Goal: Task Accomplishment & Management: Complete application form

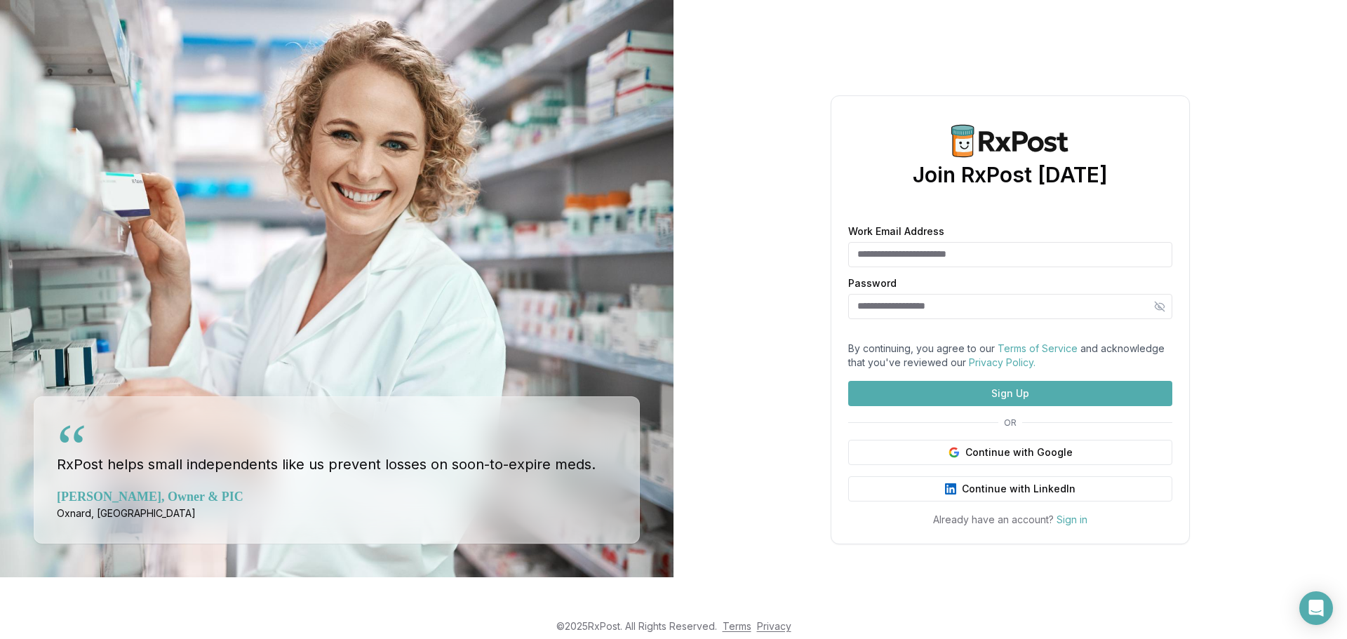
click at [1114, 242] on input "Work Email Address" at bounding box center [1010, 254] width 324 height 25
click at [1053, 294] on input "Password" at bounding box center [1010, 306] width 324 height 25
click at [1057, 242] on input "Work Email Address" at bounding box center [1010, 254] width 324 height 25
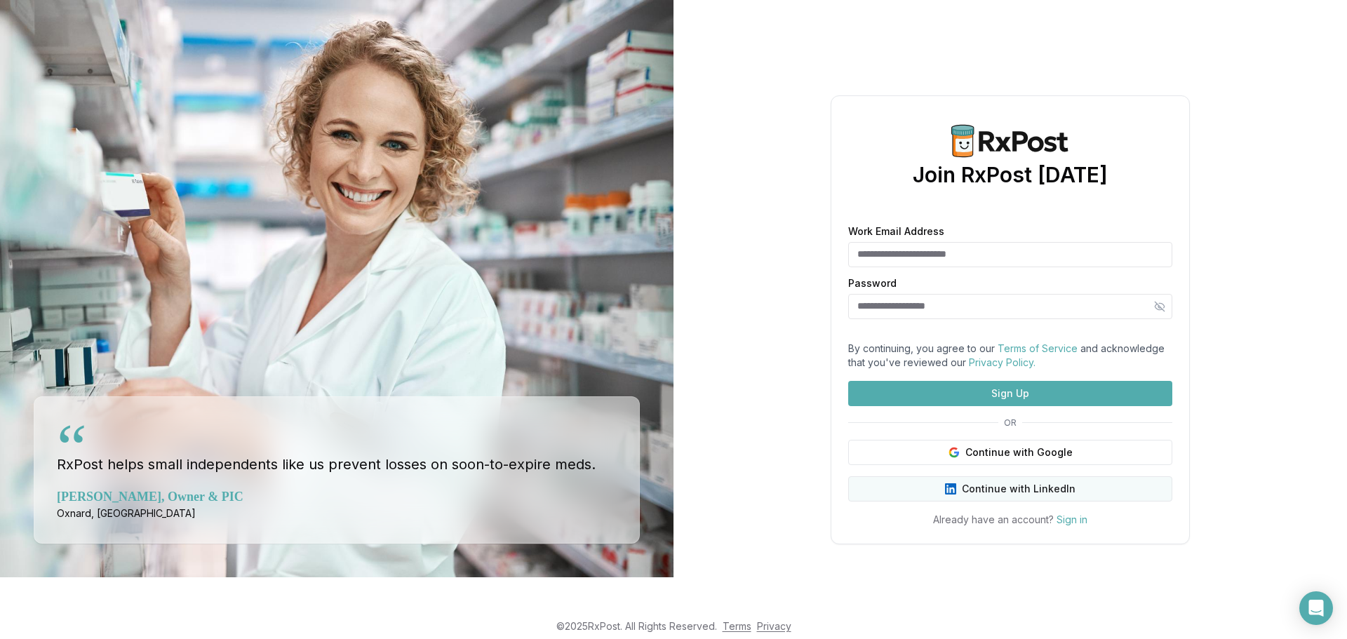
drag, startPoint x: 1162, startPoint y: 537, endPoint x: 1125, endPoint y: 522, distance: 39.6
click at [1147, 520] on div "Work Email Address Password By continuing, you agree to our Terms of Service an…" at bounding box center [1010, 377] width 358 height 300
click at [1227, 518] on div "Join RxPost [DATE] Work Email Address Password By continuing, you agree to our …" at bounding box center [1011, 319] width 674 height 639
